Goal: Leave review/rating: Leave review/rating

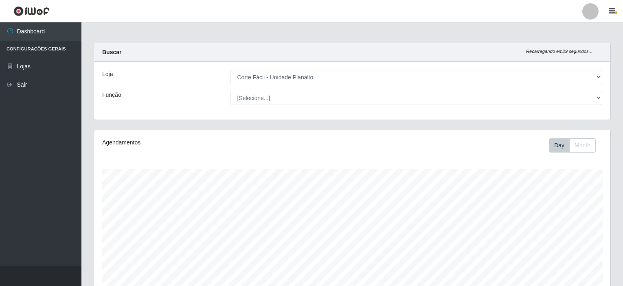
select select "202"
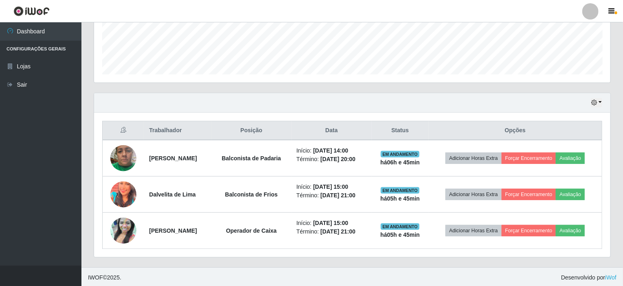
scroll to position [169, 516]
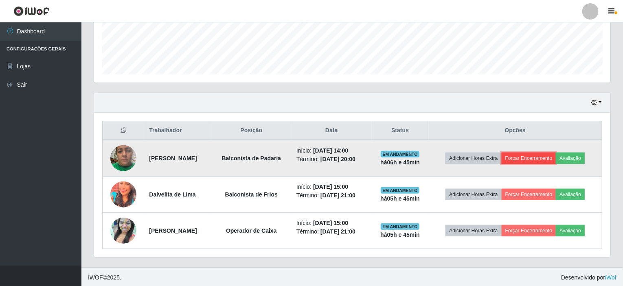
click at [529, 158] on button "Forçar Encerramento" at bounding box center [528, 158] width 55 height 11
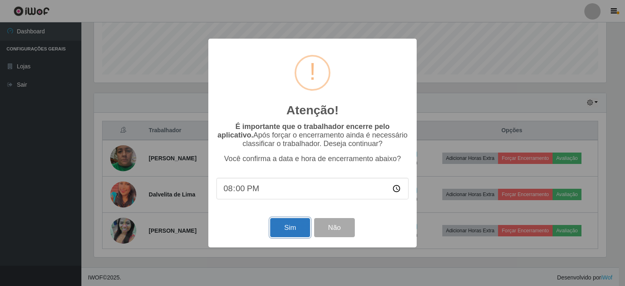
click at [285, 233] on button "Sim" at bounding box center [289, 227] width 39 height 19
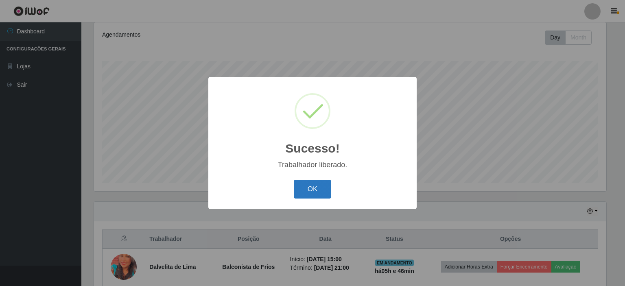
click at [309, 195] on button "OK" at bounding box center [313, 189] width 38 height 19
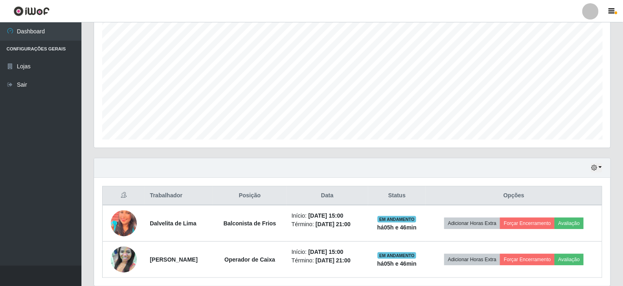
scroll to position [180, 0]
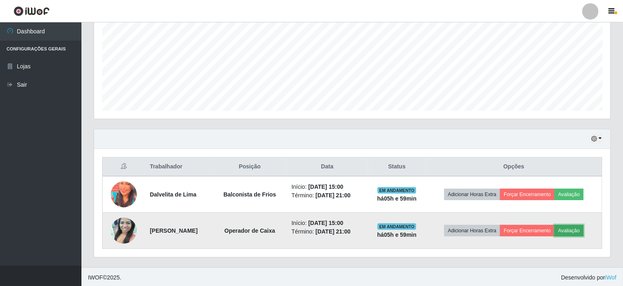
click at [563, 225] on button "Avaliação" at bounding box center [568, 230] width 29 height 11
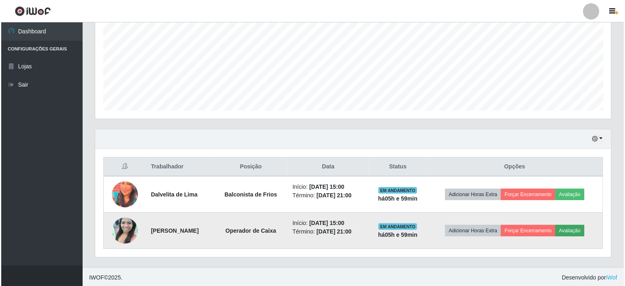
scroll to position [169, 513]
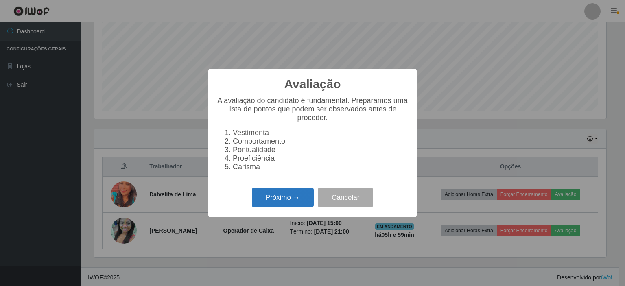
click at [273, 193] on button "Próximo →" at bounding box center [283, 197] width 62 height 19
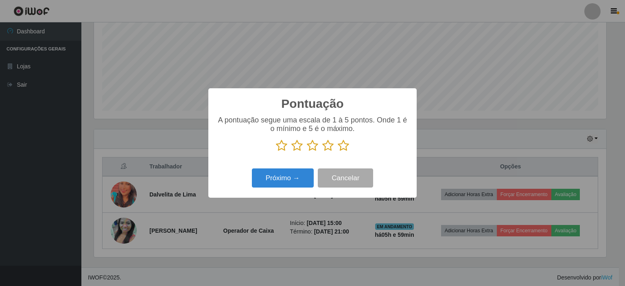
click at [343, 146] on icon at bounding box center [343, 146] width 11 height 12
click at [338, 152] on input "radio" at bounding box center [338, 152] width 0 height 0
click at [300, 178] on button "Próximo →" at bounding box center [283, 177] width 62 height 19
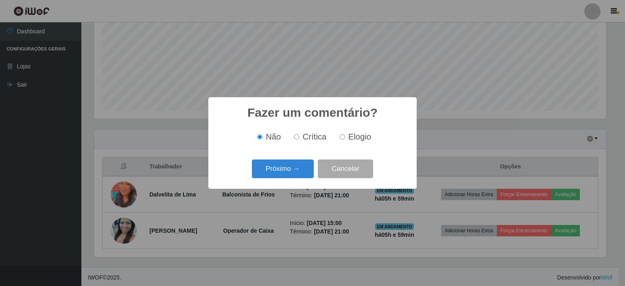
click at [342, 137] on input "Elogio" at bounding box center [342, 136] width 5 height 5
radio input "true"
click at [299, 172] on button "Próximo →" at bounding box center [283, 169] width 62 height 19
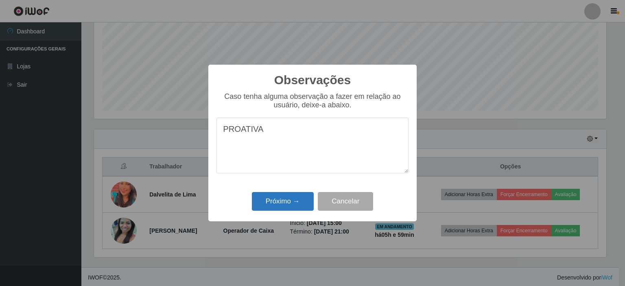
type textarea "PROATIVA"
click at [280, 198] on button "Próximo →" at bounding box center [283, 201] width 62 height 19
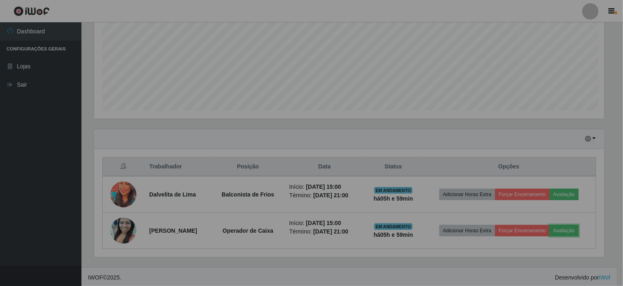
scroll to position [169, 516]
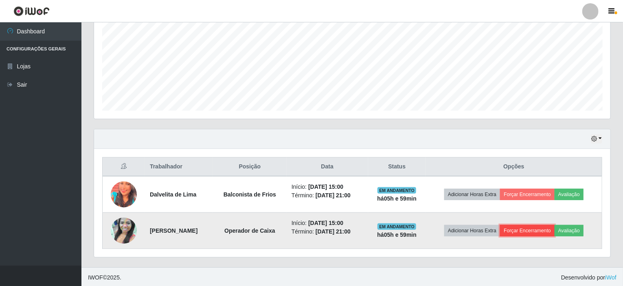
click at [518, 232] on button "Forçar Encerramento" at bounding box center [527, 230] width 55 height 11
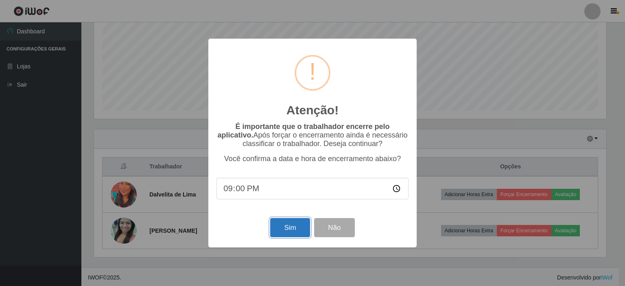
click at [293, 231] on button "Sim" at bounding box center [289, 227] width 39 height 19
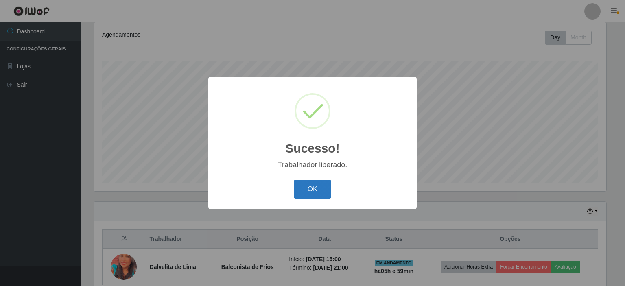
click at [315, 185] on button "OK" at bounding box center [313, 189] width 38 height 19
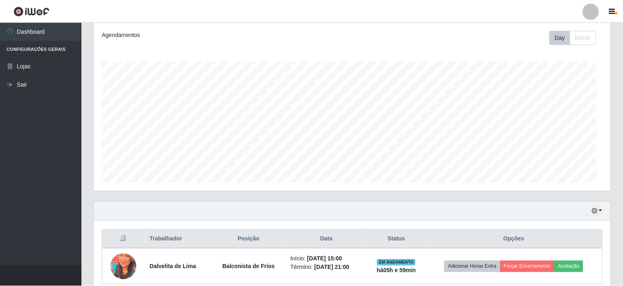
scroll to position [169, 516]
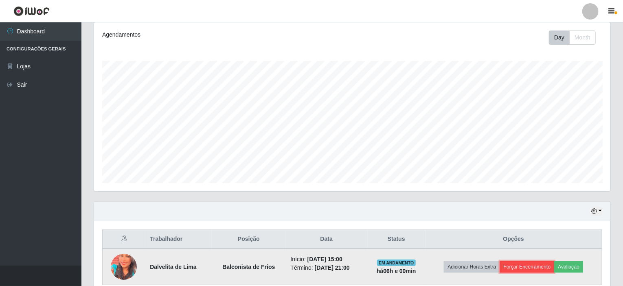
click at [520, 264] on button "Forçar Encerramento" at bounding box center [527, 266] width 55 height 11
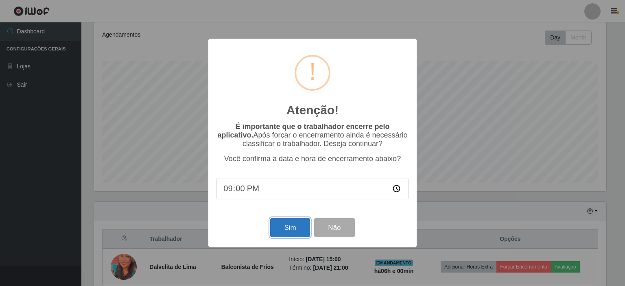
click at [294, 234] on button "Sim" at bounding box center [289, 227] width 39 height 19
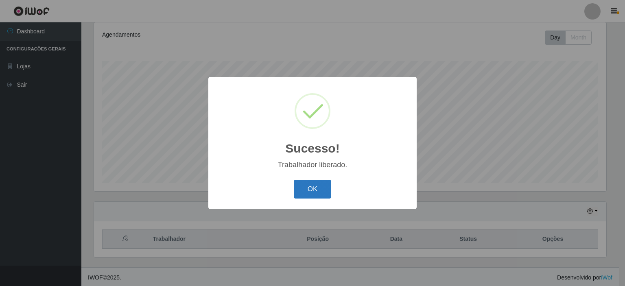
click at [304, 193] on button "OK" at bounding box center [313, 189] width 38 height 19
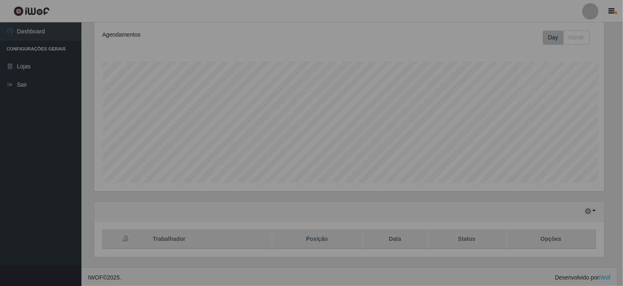
scroll to position [169, 516]
